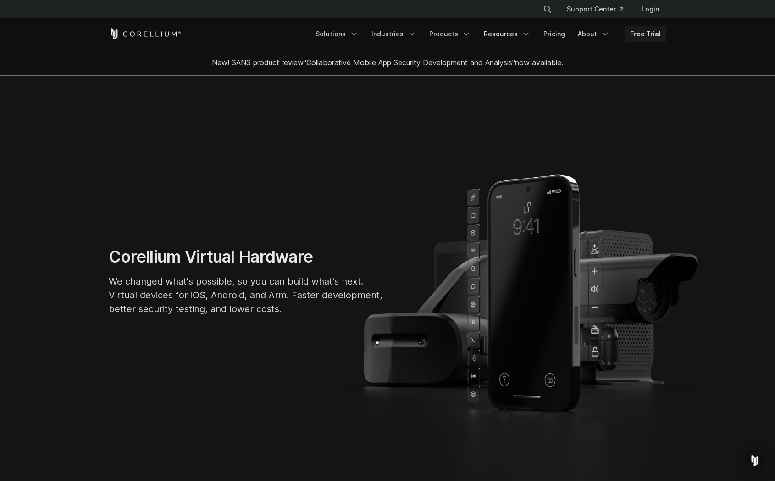
click at [518, 37] on link "Resources" at bounding box center [507, 34] width 58 height 17
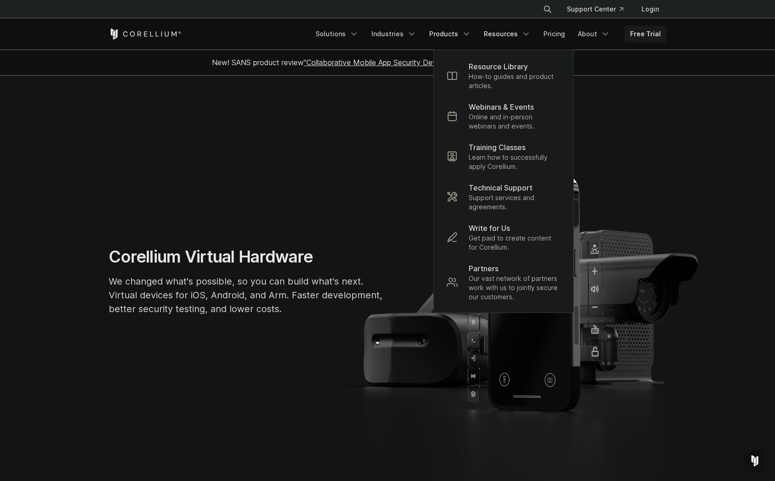
click at [451, 37] on link "Products" at bounding box center [450, 34] width 53 height 17
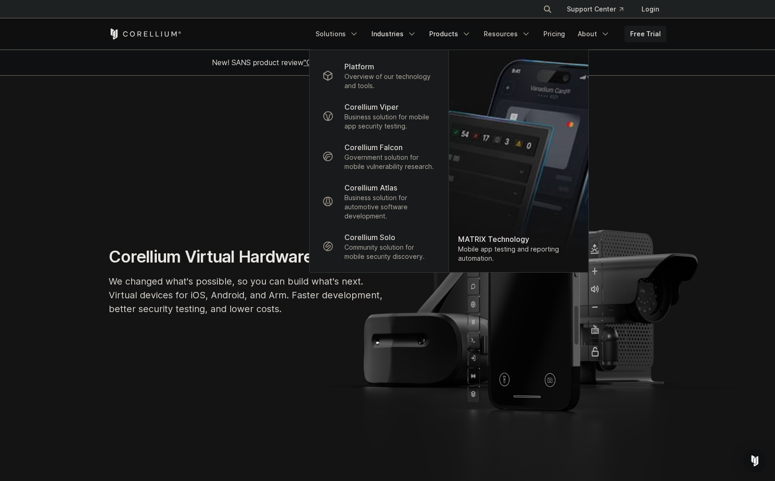
click at [400, 37] on link "Industries" at bounding box center [394, 34] width 56 height 17
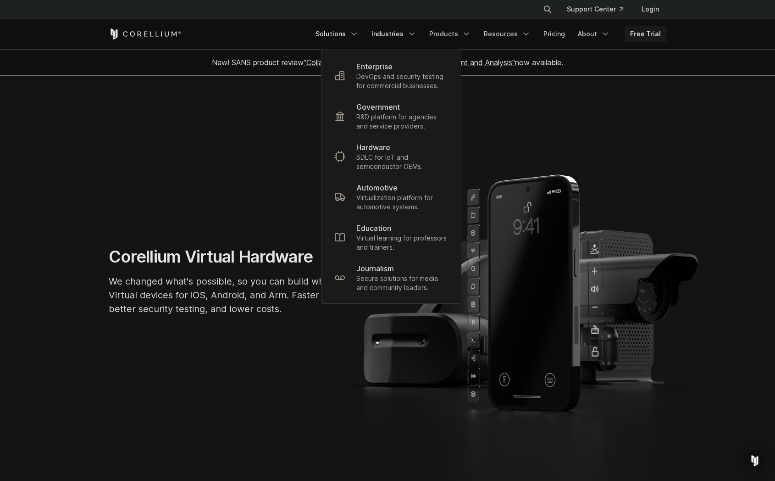
click at [342, 37] on link "Solutions" at bounding box center [337, 34] width 54 height 17
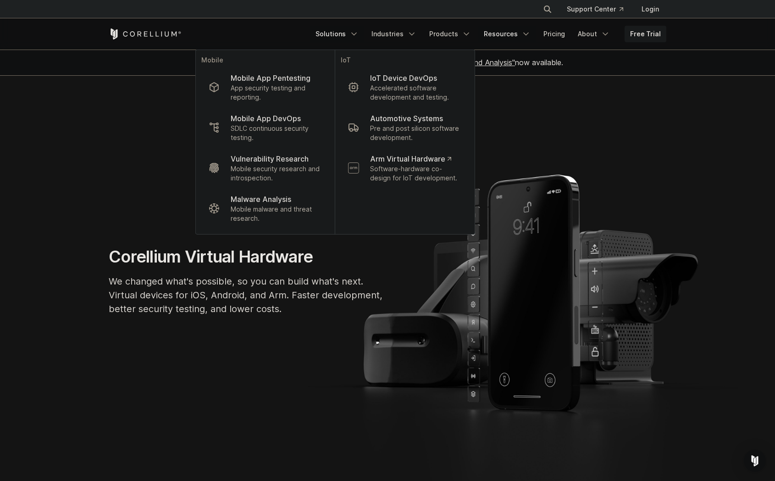
click at [509, 32] on link "Resources" at bounding box center [507, 34] width 58 height 17
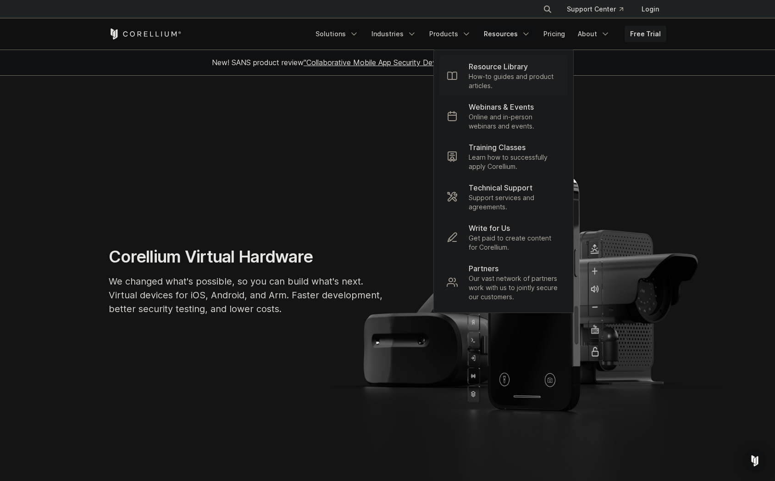
click at [515, 78] on p "How-to guides and product articles." at bounding box center [515, 81] width 92 height 18
